Goal: Task Accomplishment & Management: Manage account settings

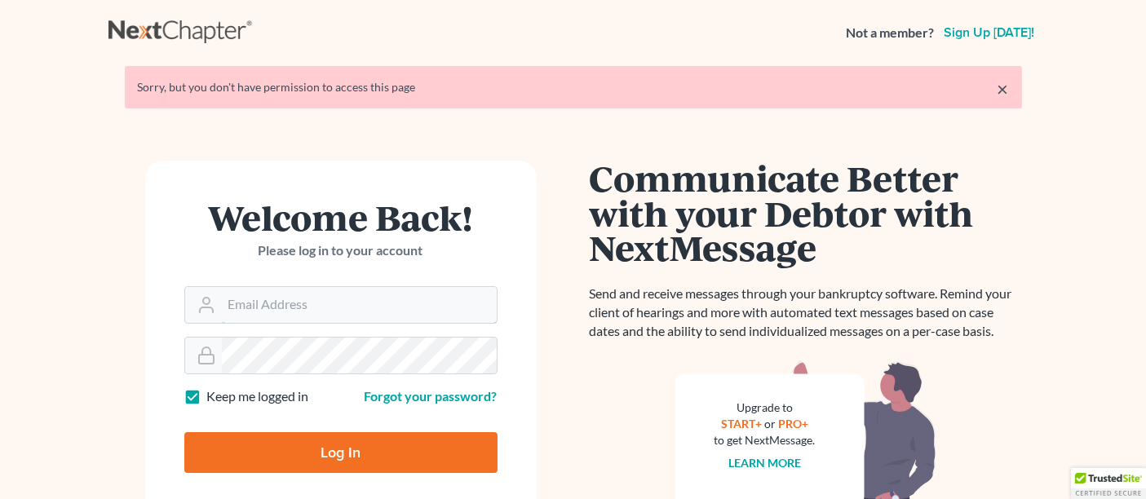
type input "ederbes@derbeslaw.com"
click at [326, 448] on input "Log In" at bounding box center [340, 452] width 313 height 41
type input "Thinking..."
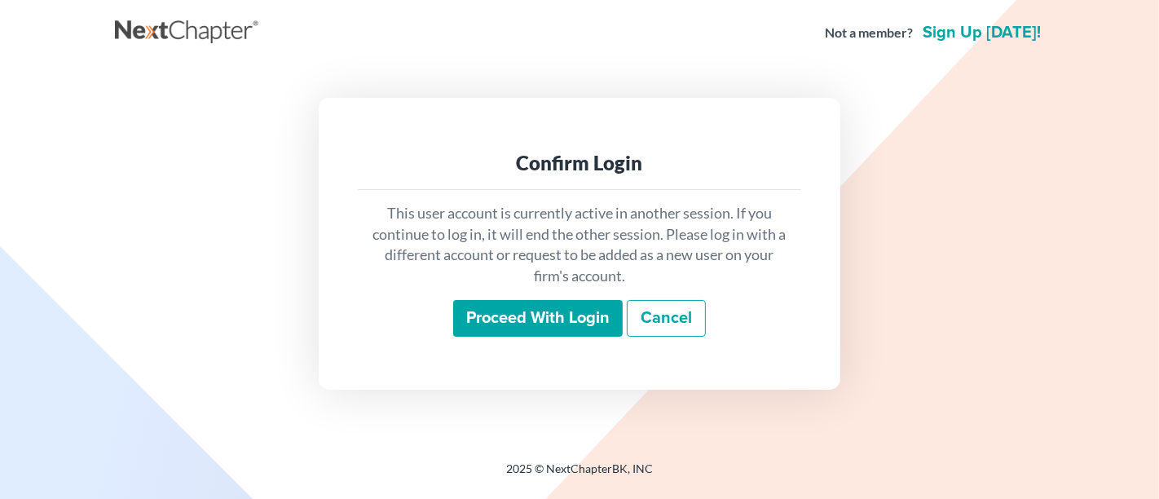
click at [510, 321] on input "Proceed with login" at bounding box center [538, 319] width 170 height 38
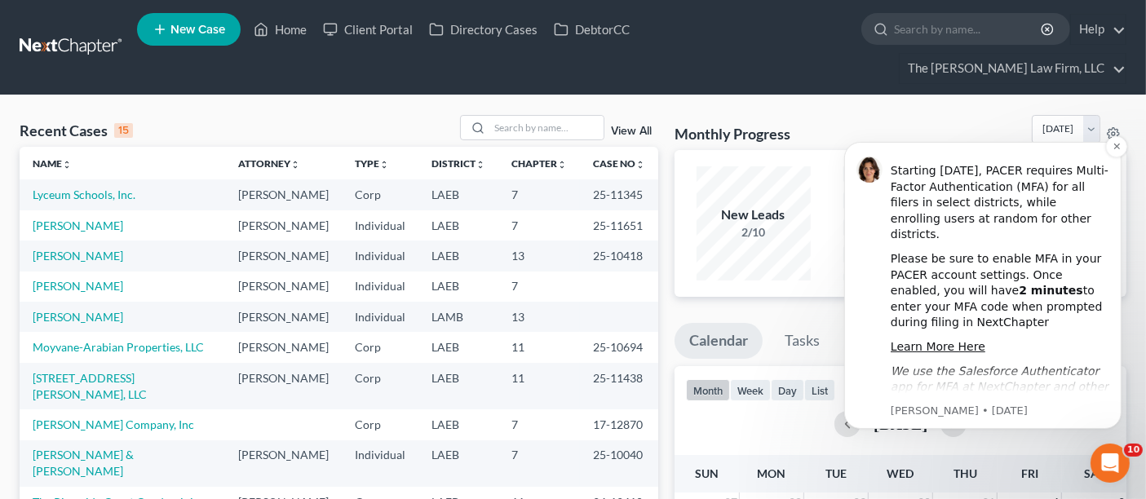
scroll to position [43, 0]
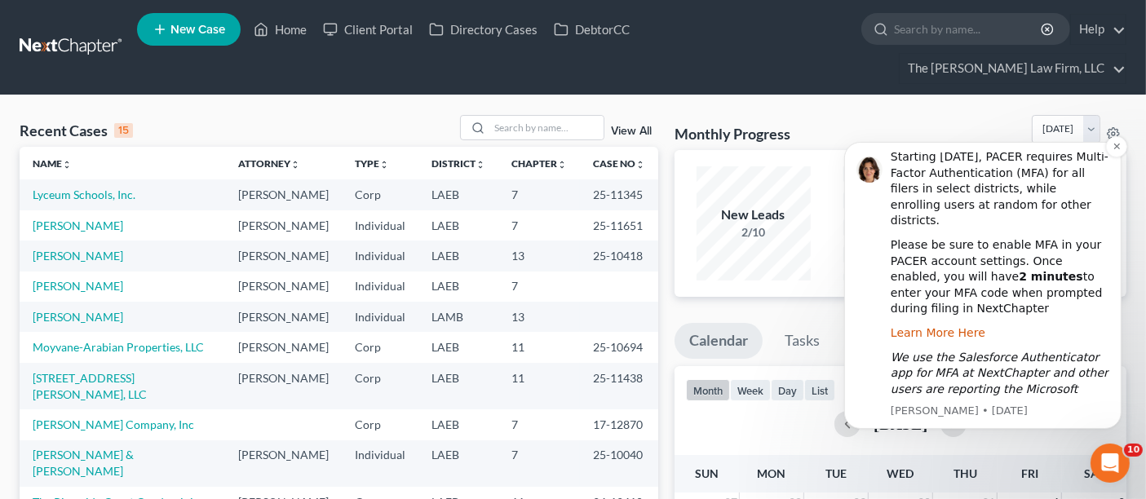
click at [949, 325] on link "Learn More Here" at bounding box center [937, 331] width 95 height 13
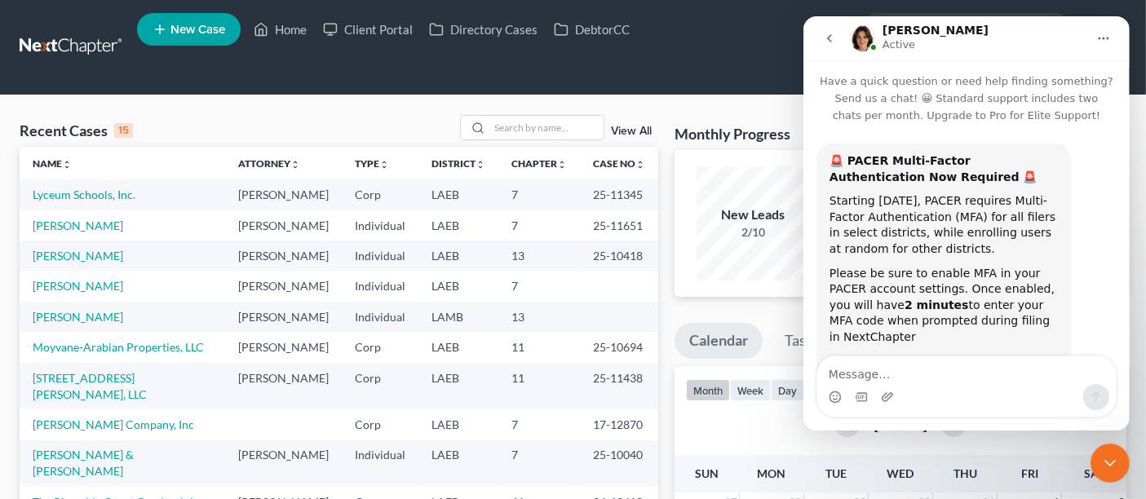
scroll to position [0, 0]
click at [827, 45] on button "go back" at bounding box center [828, 38] width 31 height 31
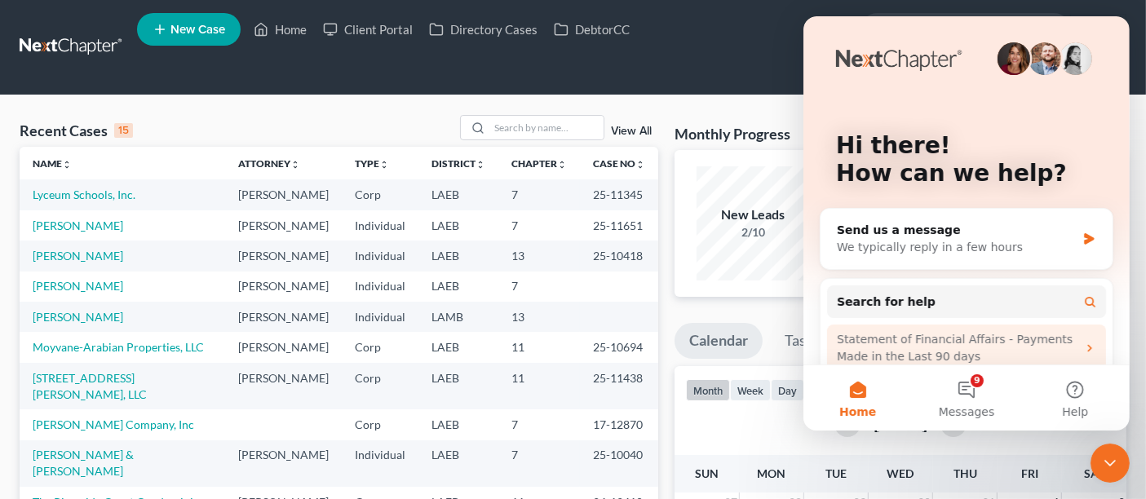
click at [943, 333] on div "Statement of Financial Affairs - Payments Made in the Last 90 days" at bounding box center [956, 348] width 240 height 34
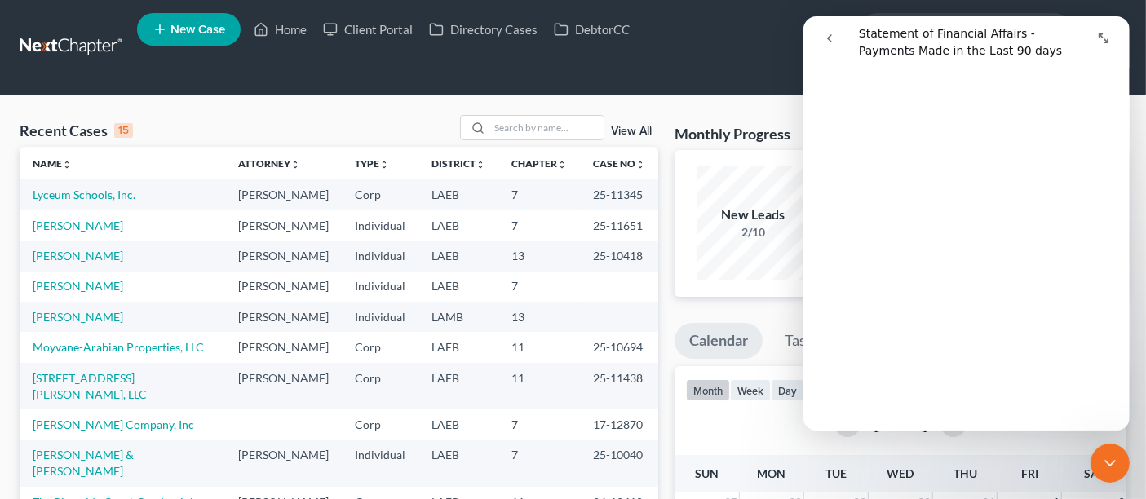
scroll to position [453, 0]
click at [818, 33] on button "go back" at bounding box center [828, 38] width 31 height 31
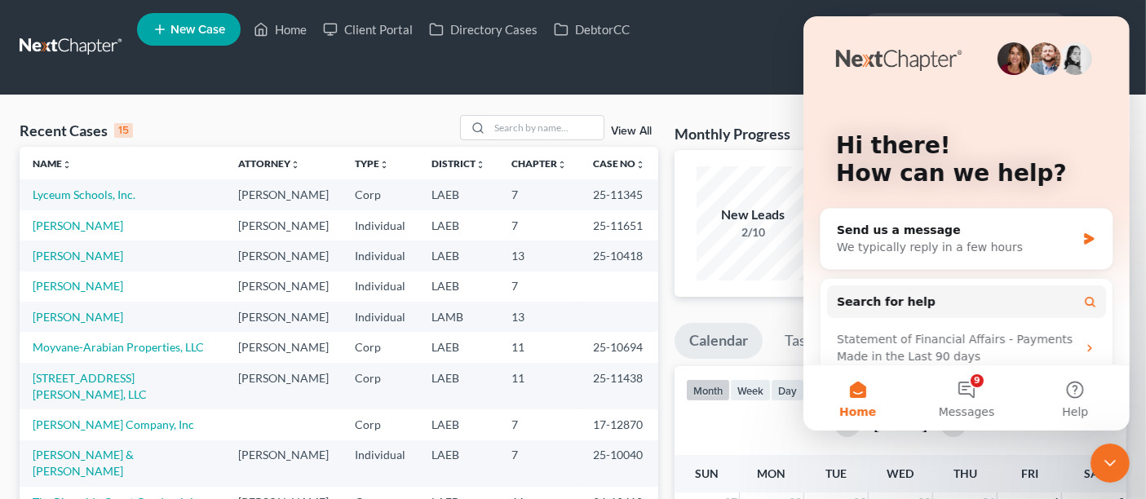
click at [1110, 457] on icon "Close Intercom Messenger" at bounding box center [1109, 463] width 20 height 20
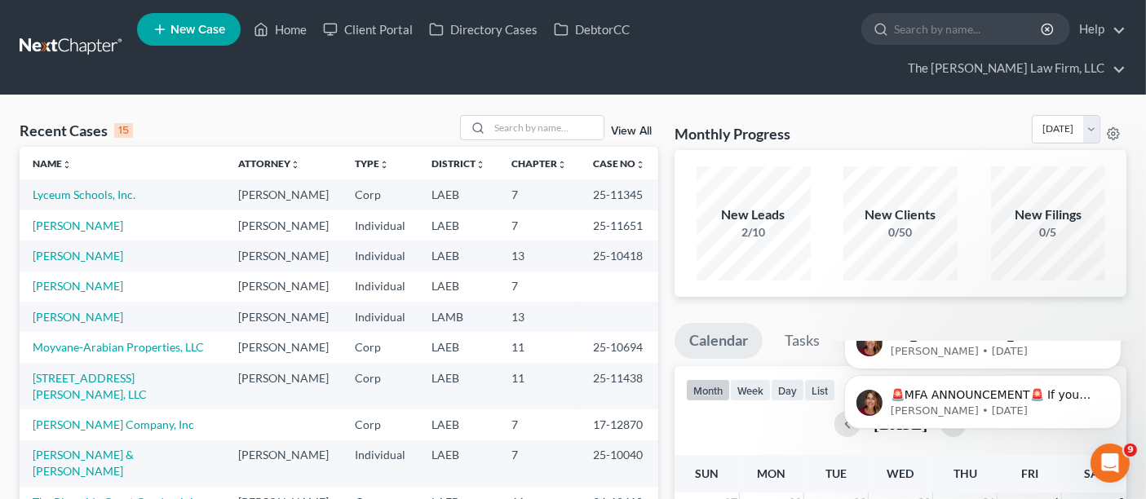
scroll to position [0, 0]
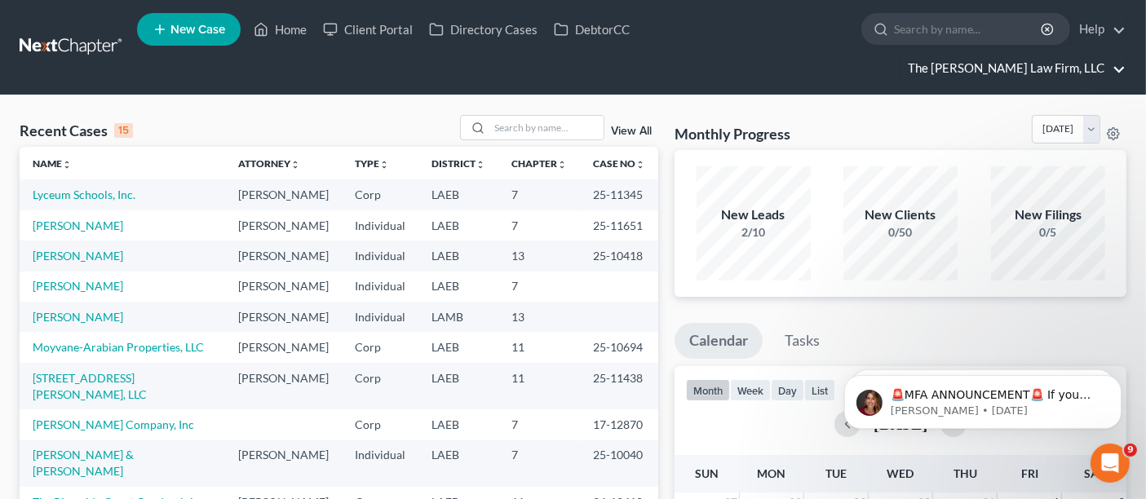
click at [1053, 54] on link "The [PERSON_NAME] Law Firm, LLC" at bounding box center [1012, 68] width 226 height 29
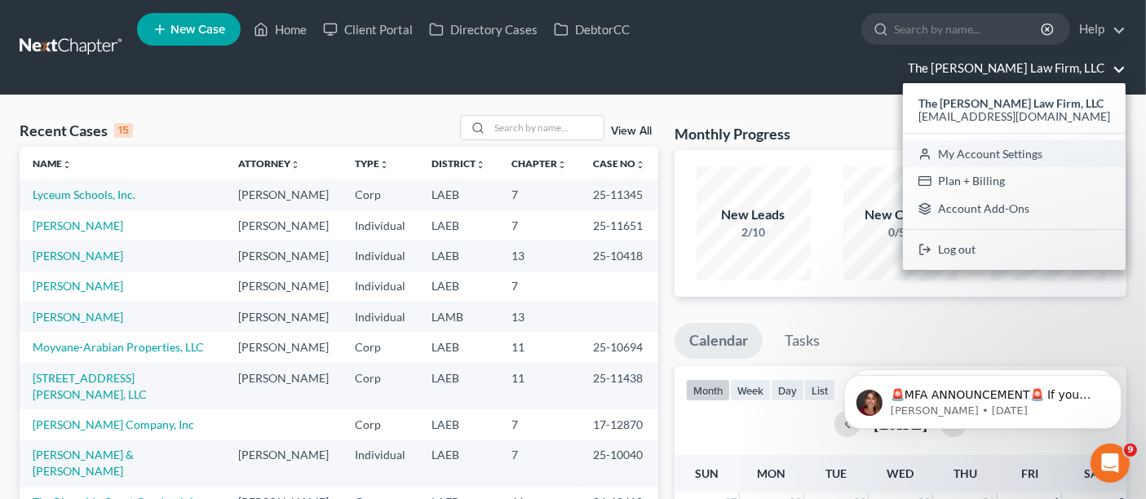
click at [1047, 140] on link "My Account Settings" at bounding box center [1014, 154] width 223 height 28
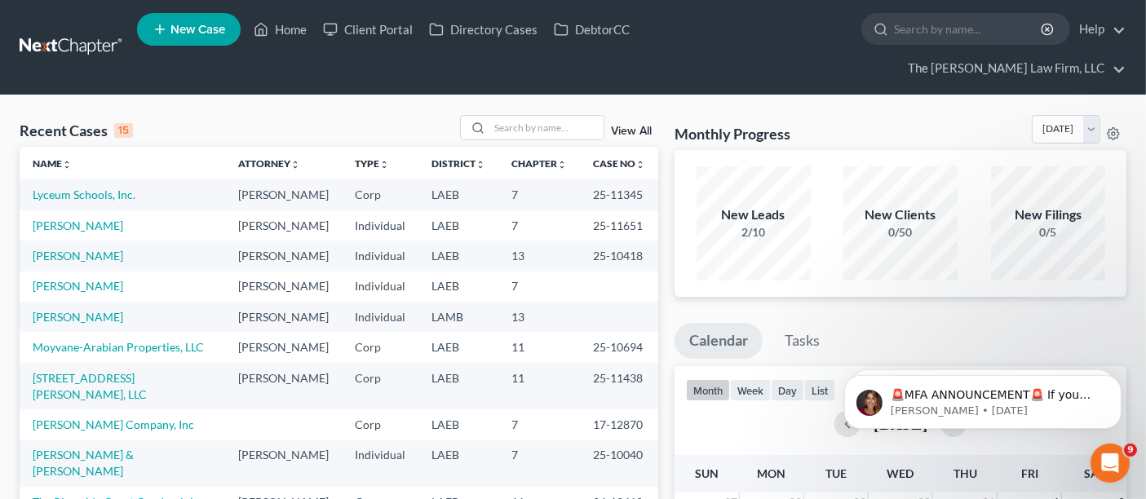
select select "34"
select select "23"
select select "19"
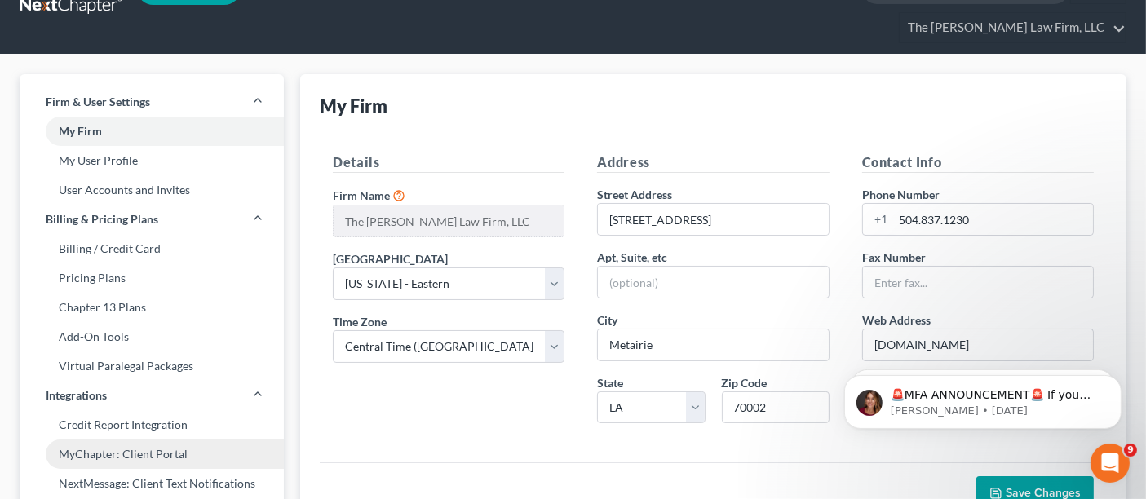
scroll to position [12, 0]
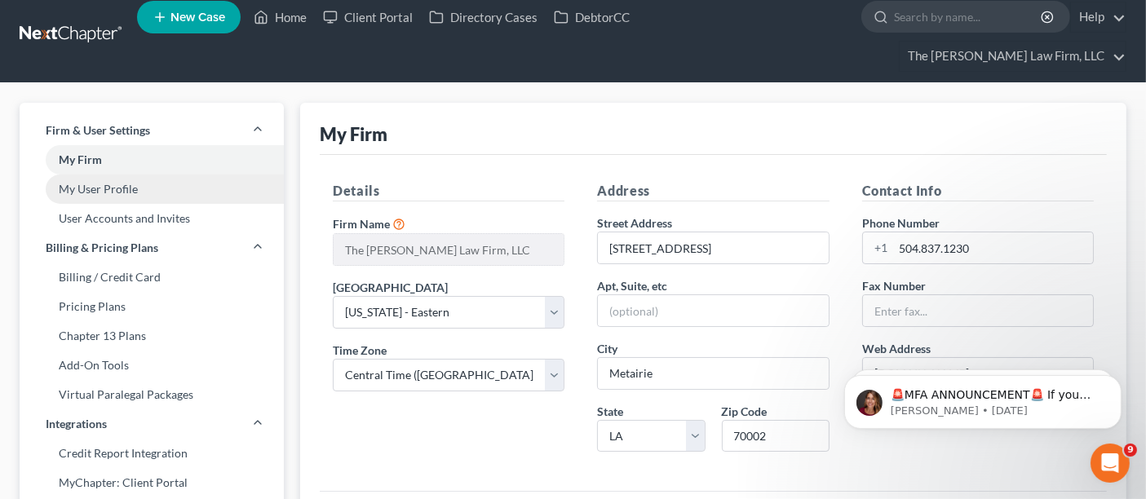
click at [131, 174] on link "My User Profile" at bounding box center [152, 188] width 264 height 29
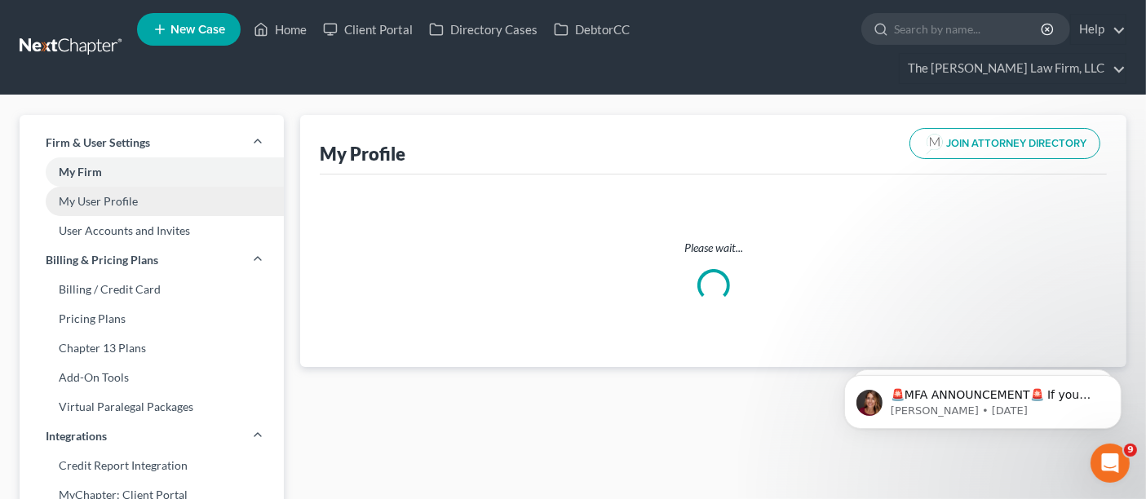
select select "19"
select select "34"
select select "attorney"
select select "0"
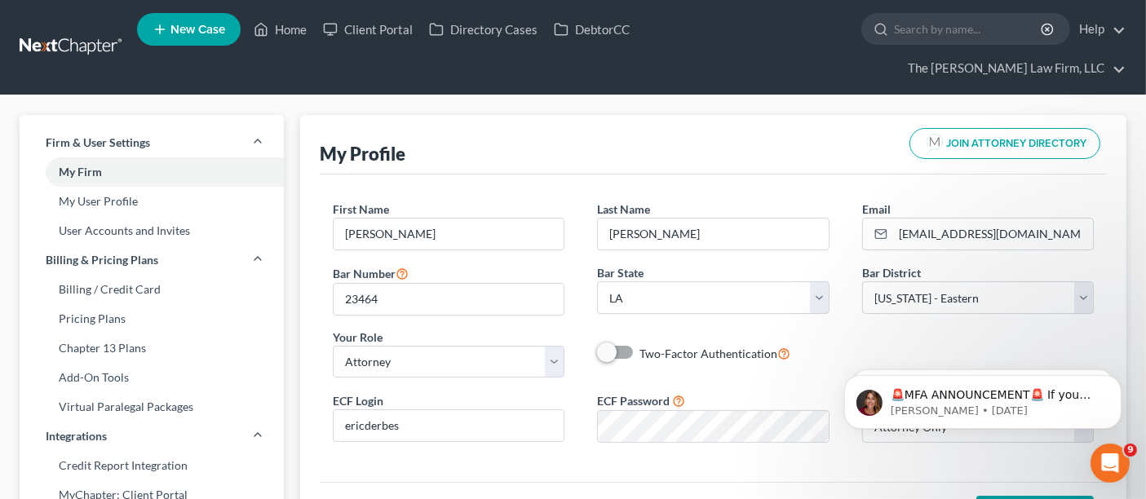
click at [621, 342] on span at bounding box center [616, 352] width 39 height 20
click at [639, 344] on label "Two-Factor Authentication" at bounding box center [714, 353] width 151 height 19
click at [646, 344] on input "Two-Factor Authentication" at bounding box center [651, 349] width 11 height 11
checkbox input "true"
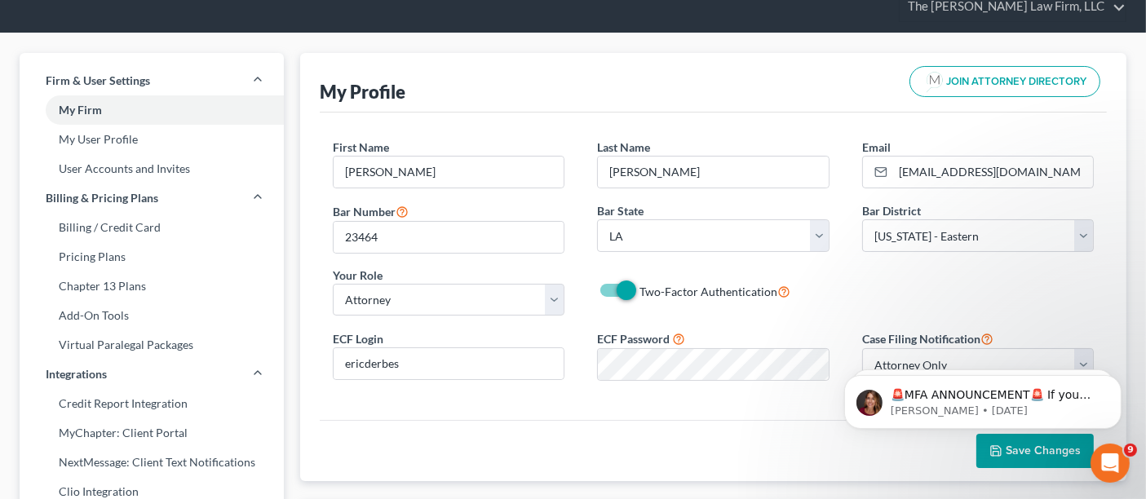
scroll to position [91, 0]
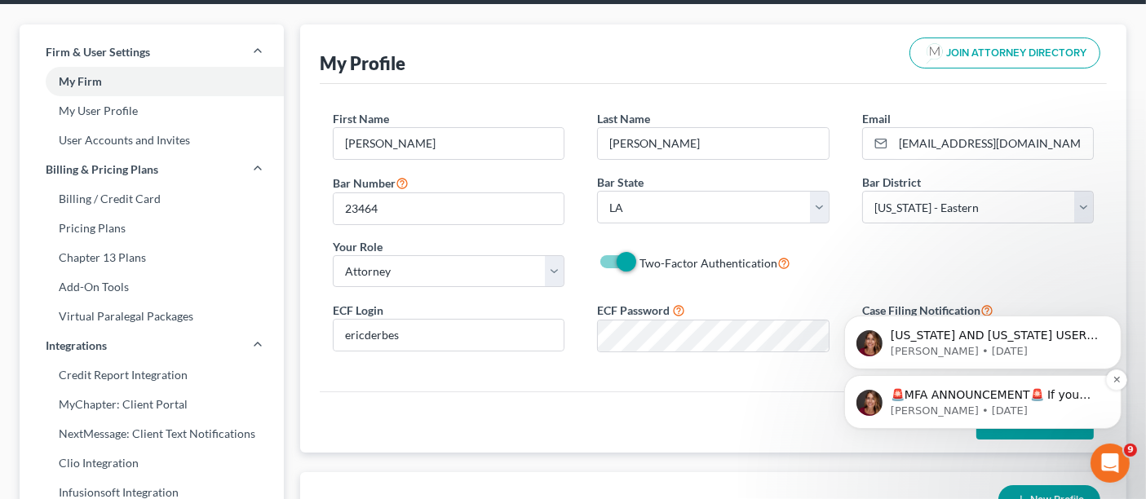
click at [1014, 390] on p "🚨MFA ANNOUNCEMENT🚨 If you are filing [DATE] in [US_STATE] or [US_STATE], you ne…" at bounding box center [995, 394] width 210 height 16
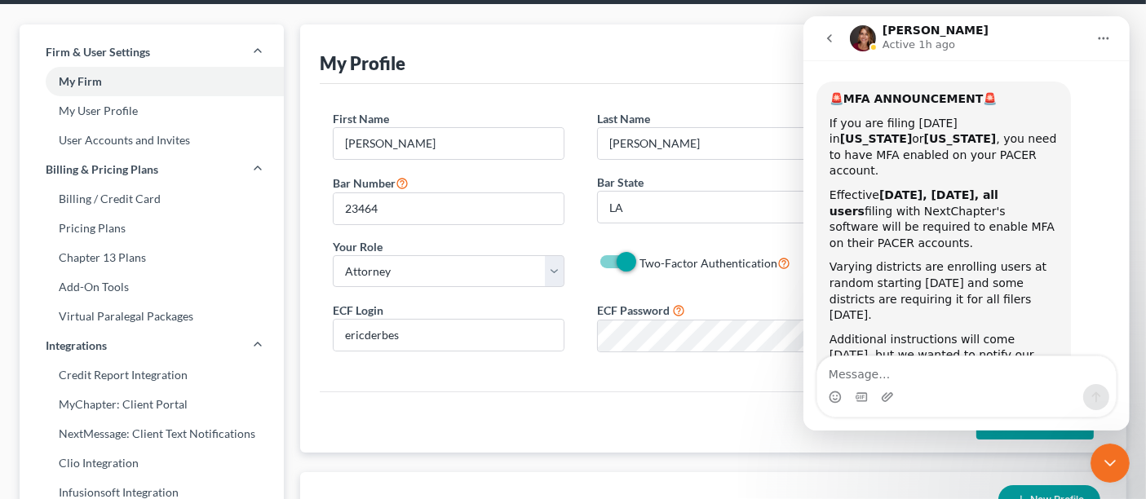
scroll to position [81, 0]
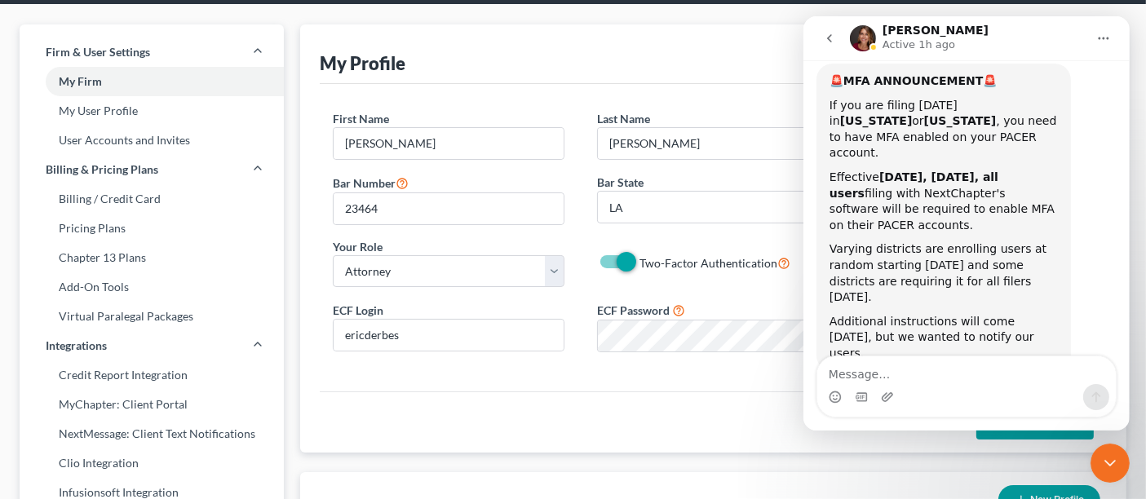
click at [1104, 451] on div "Close Intercom Messenger" at bounding box center [1108, 462] width 39 height 39
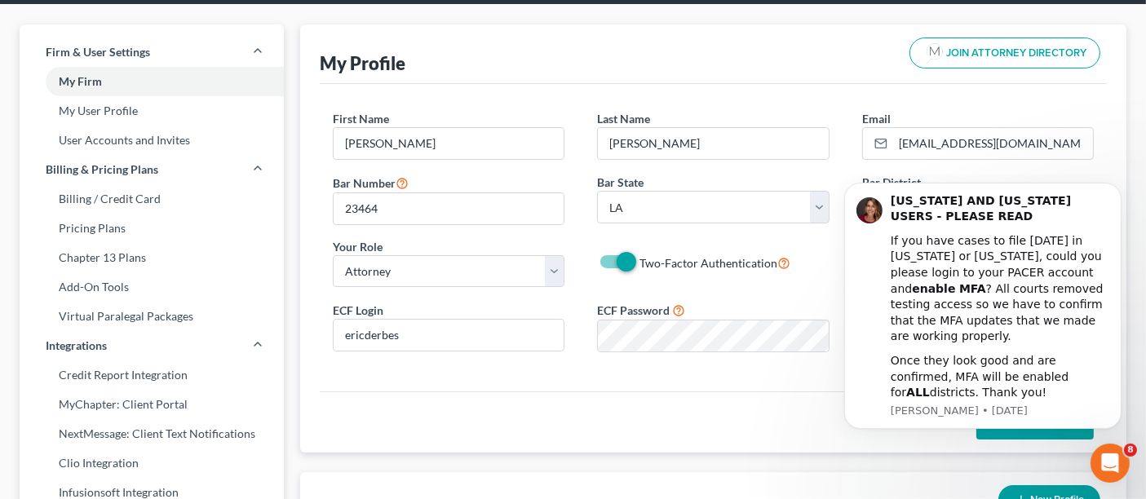
scroll to position [0, 0]
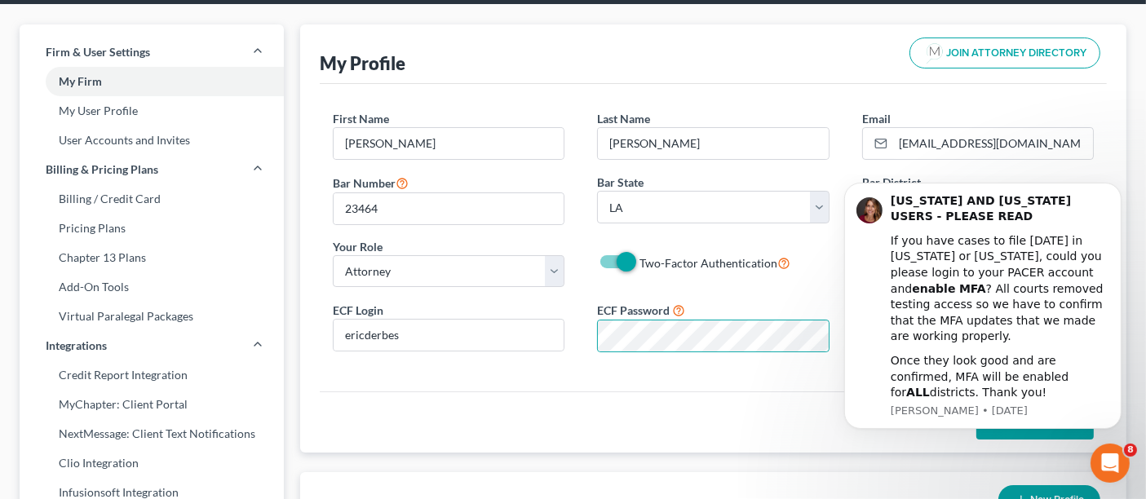
click at [722, 30] on div "My Profile JOIN ATTORNEY DIRECTORY" at bounding box center [713, 54] width 787 height 60
click at [770, 327] on div "ECF Login ericderbes ECF Password Case Filing Notification Select Attorney Only…" at bounding box center [712, 332] width 793 height 65
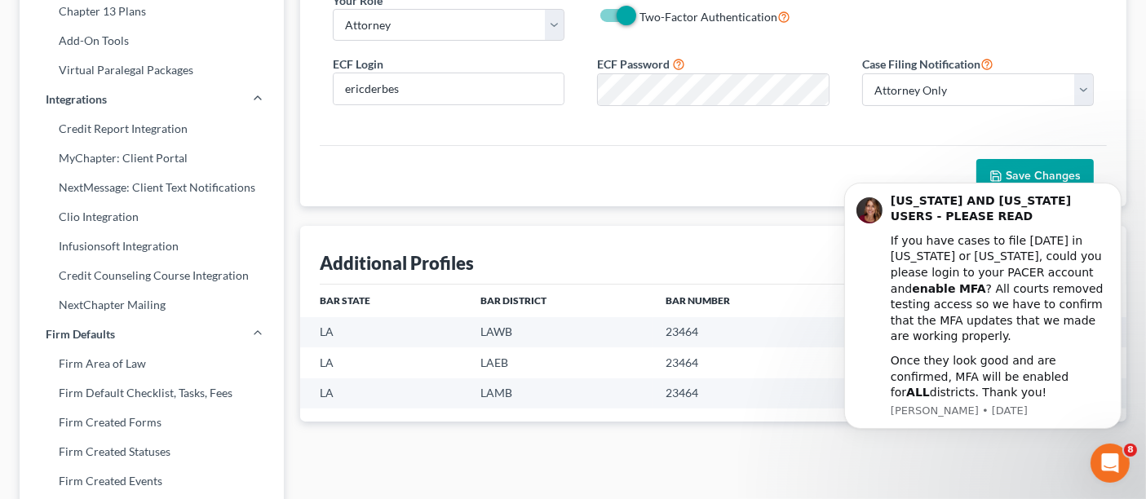
scroll to position [362, 0]
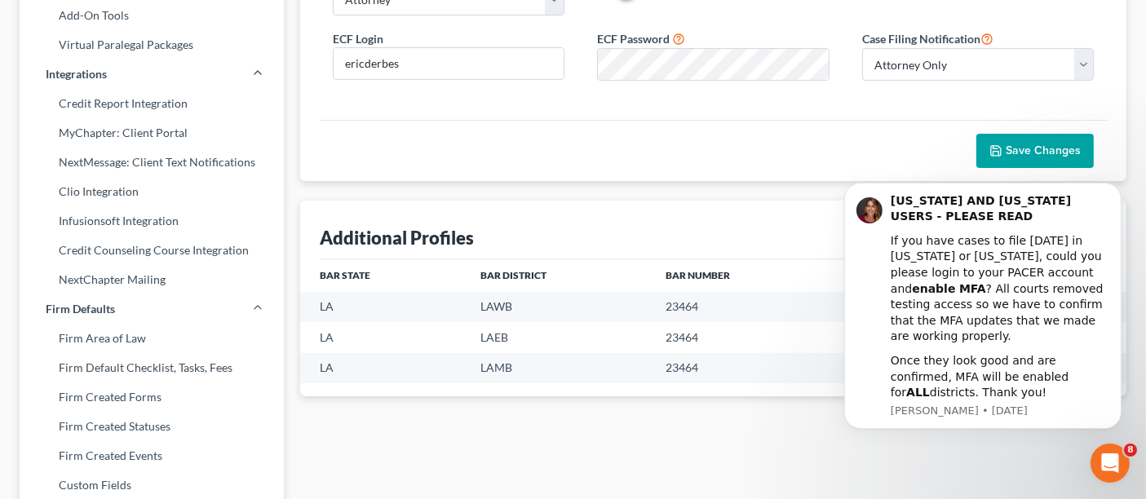
click at [1014, 143] on span "Save Changes" at bounding box center [1042, 150] width 75 height 14
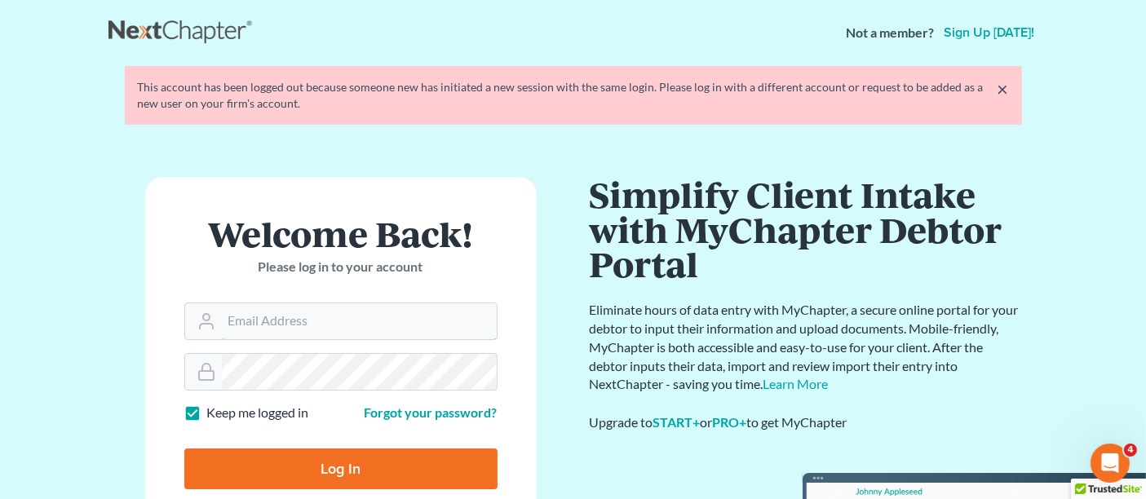
type input "ederbes@derbeslaw.com"
click at [372, 469] on input "Log In" at bounding box center [340, 468] width 313 height 41
type input "Thinking..."
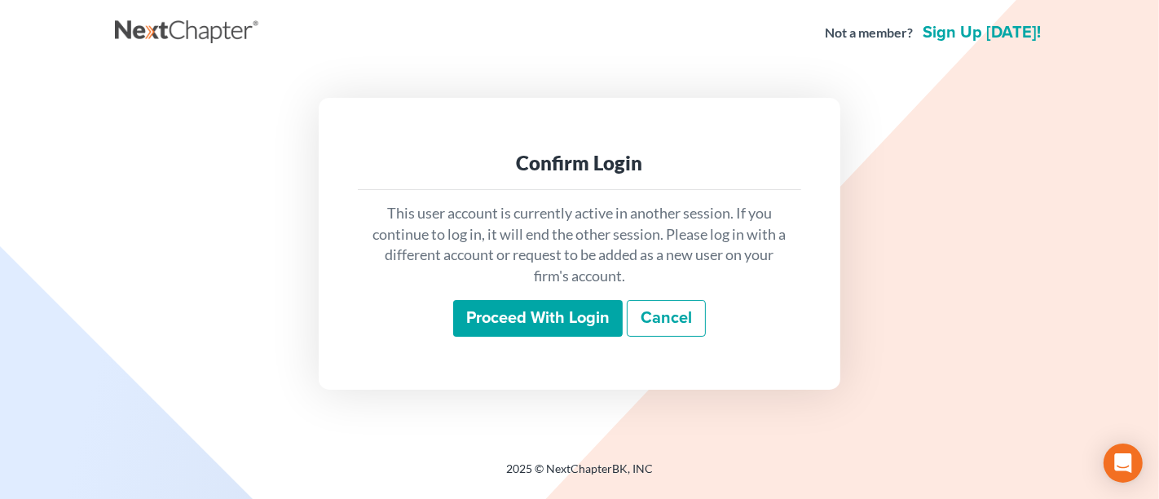
click at [542, 324] on input "Proceed with login" at bounding box center [538, 319] width 170 height 38
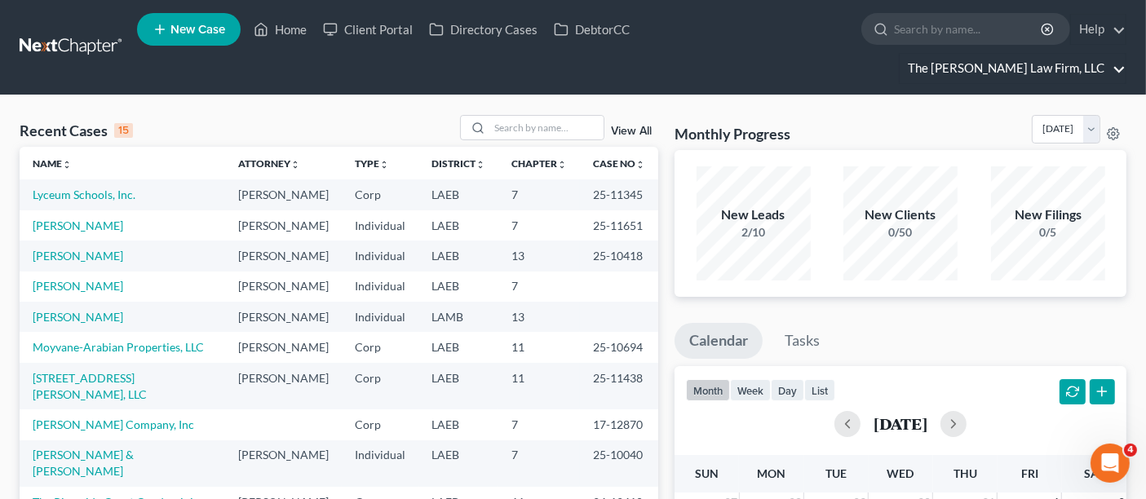
click at [1073, 54] on link "The Derbes Law Firm, LLC" at bounding box center [1012, 68] width 226 height 29
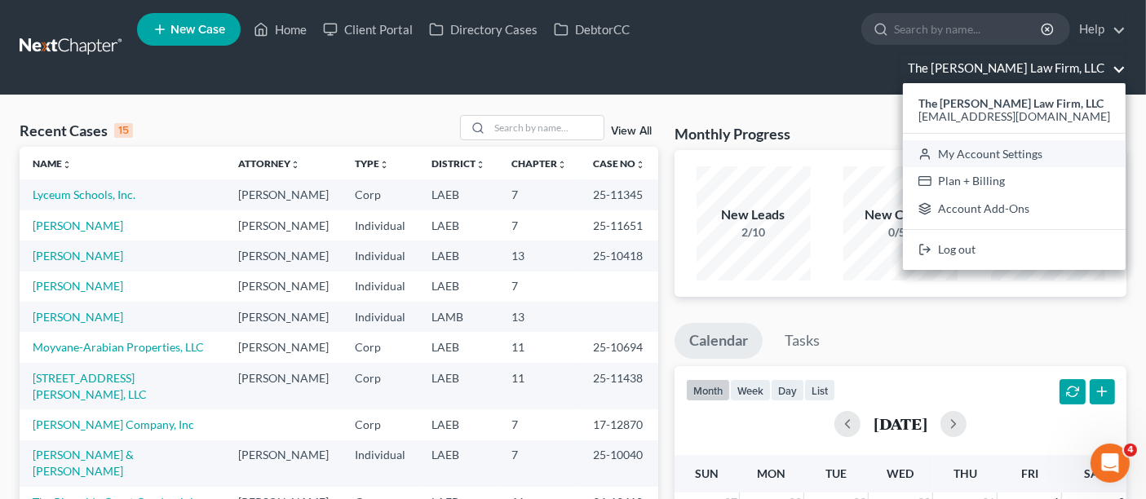
click at [1045, 140] on link "My Account Settings" at bounding box center [1014, 154] width 223 height 28
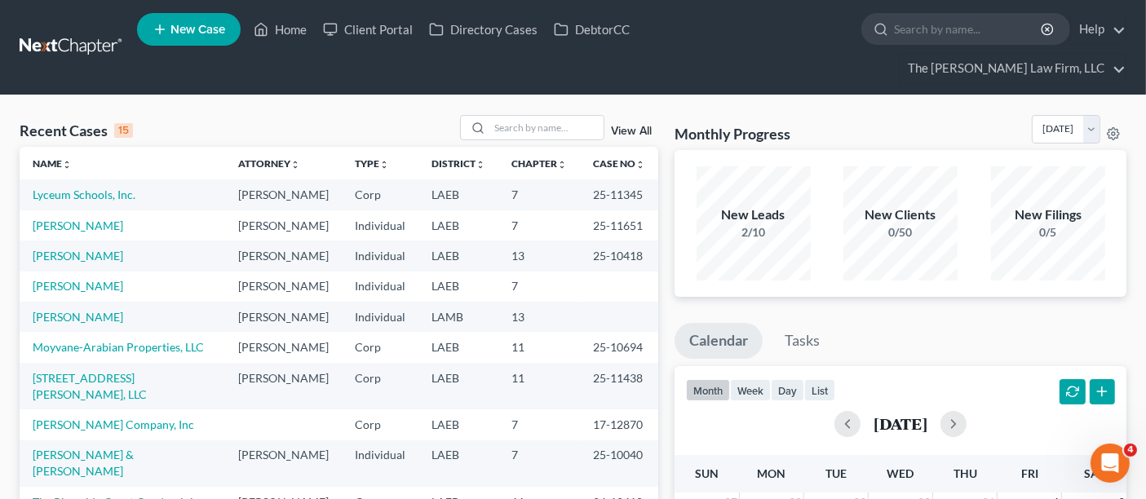
select select "23"
select select "19"
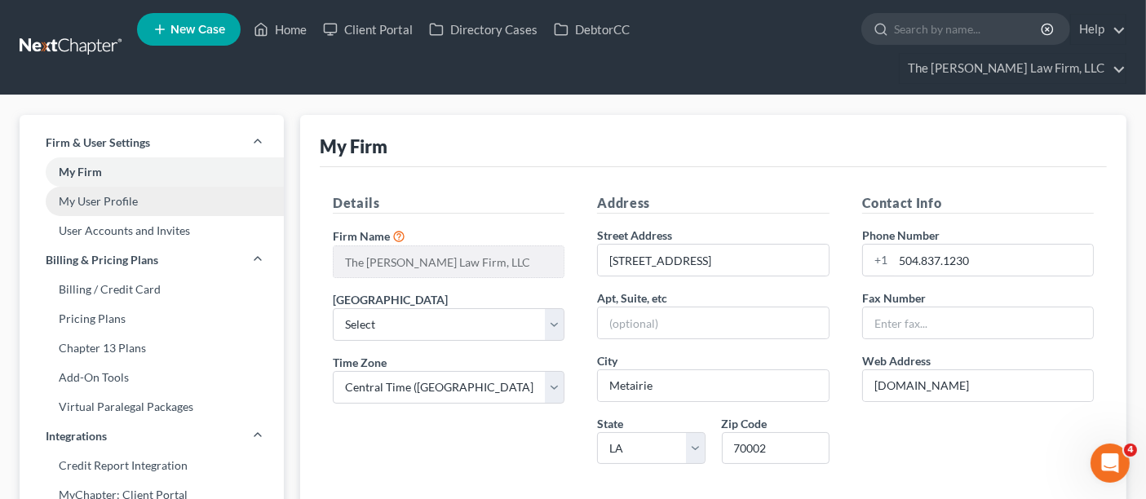
click at [132, 187] on link "My User Profile" at bounding box center [152, 201] width 264 height 29
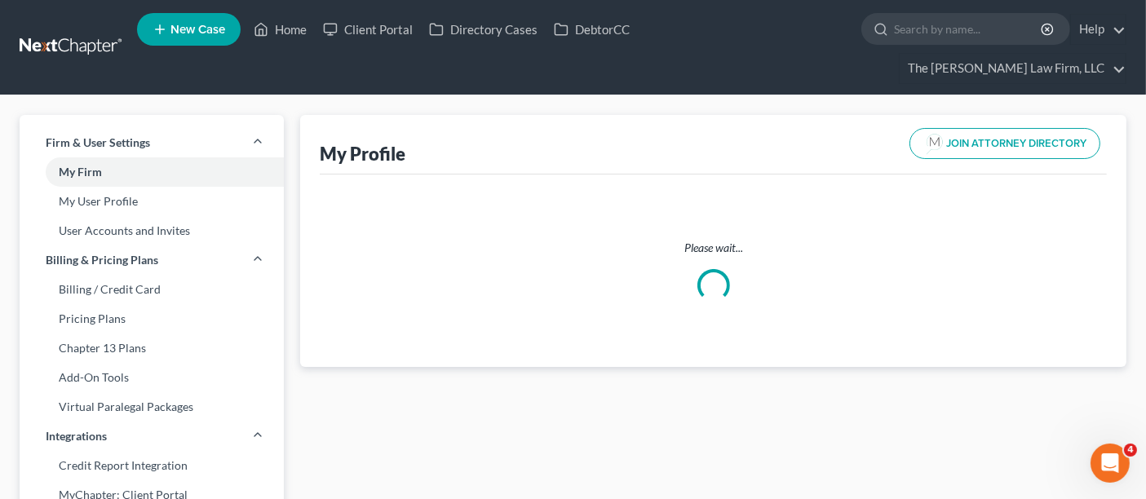
select select "19"
select select "34"
select select "attorney"
select select "0"
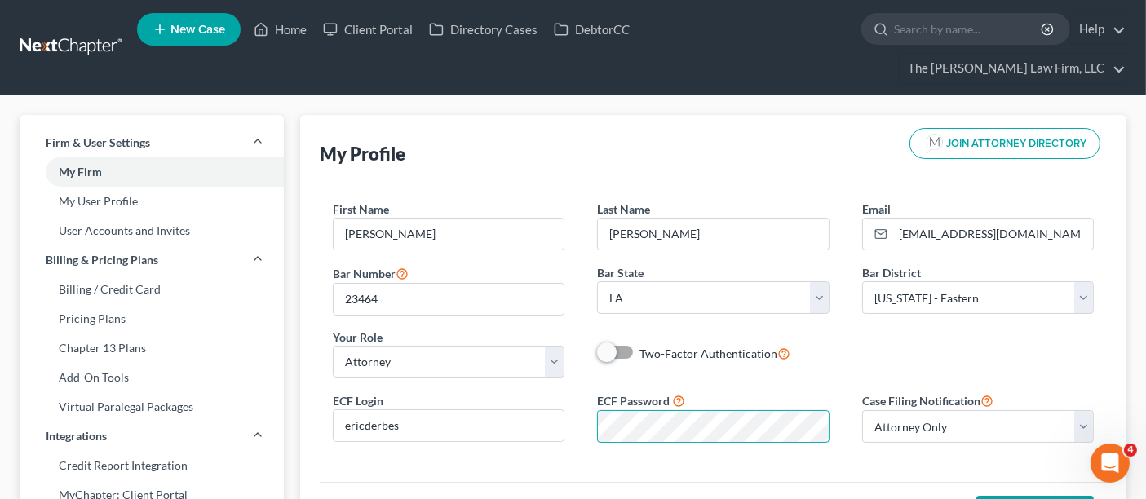
click at [591, 391] on div "ECF Password" at bounding box center [713, 416] width 264 height 51
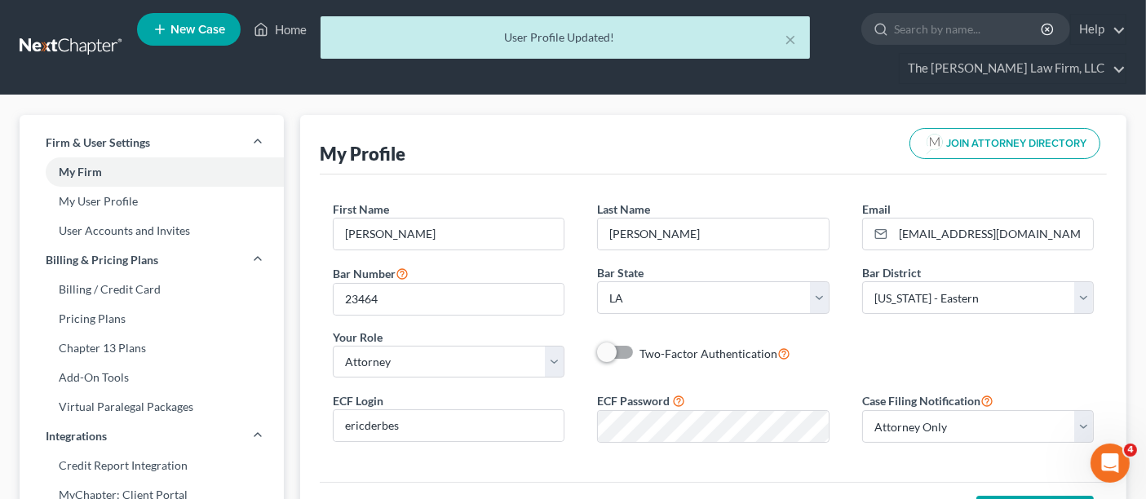
click at [1030, 36] on div "× User Profile Updated!" at bounding box center [565, 41] width 1146 height 51
click at [1124, 30] on div "× User Profile Updated!" at bounding box center [565, 41] width 1146 height 51
click at [1082, 54] on link "The [PERSON_NAME] Law Firm, LLC" at bounding box center [1012, 68] width 226 height 29
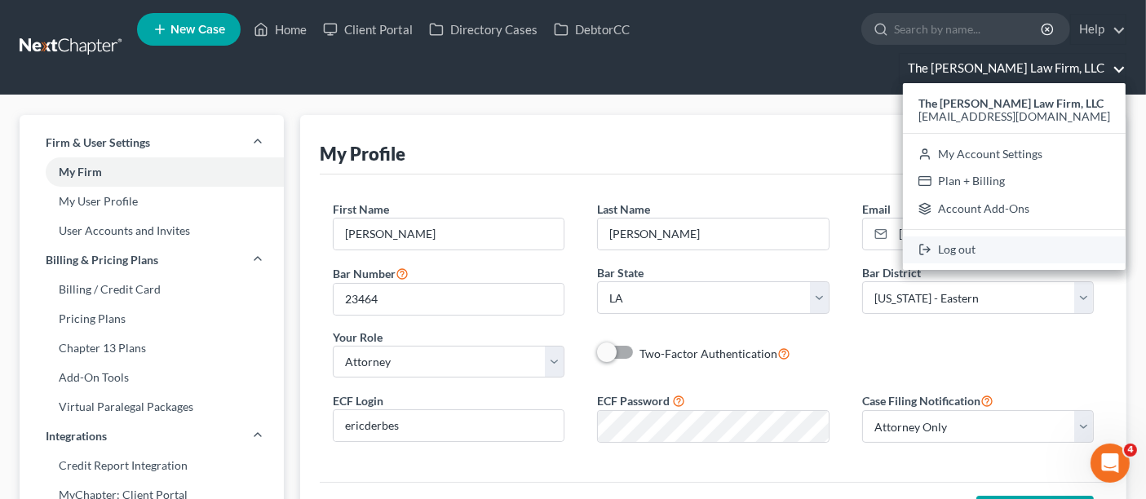
click at [1030, 236] on link "Log out" at bounding box center [1014, 250] width 223 height 28
